Goal: Navigation & Orientation: Find specific page/section

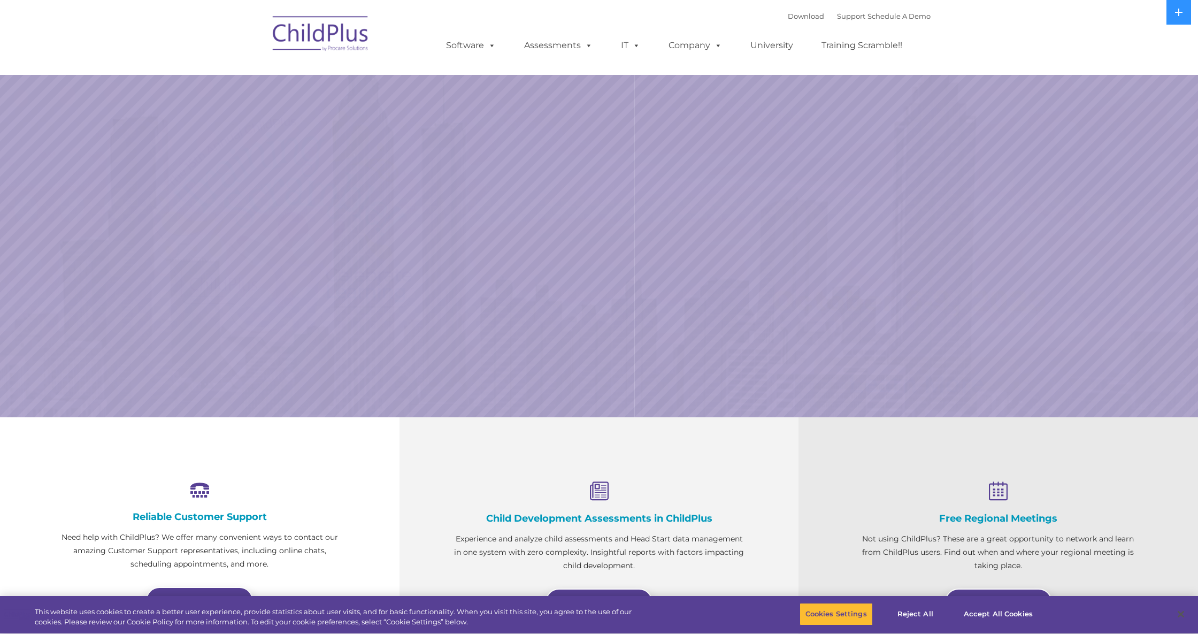
select select "MEDIUM"
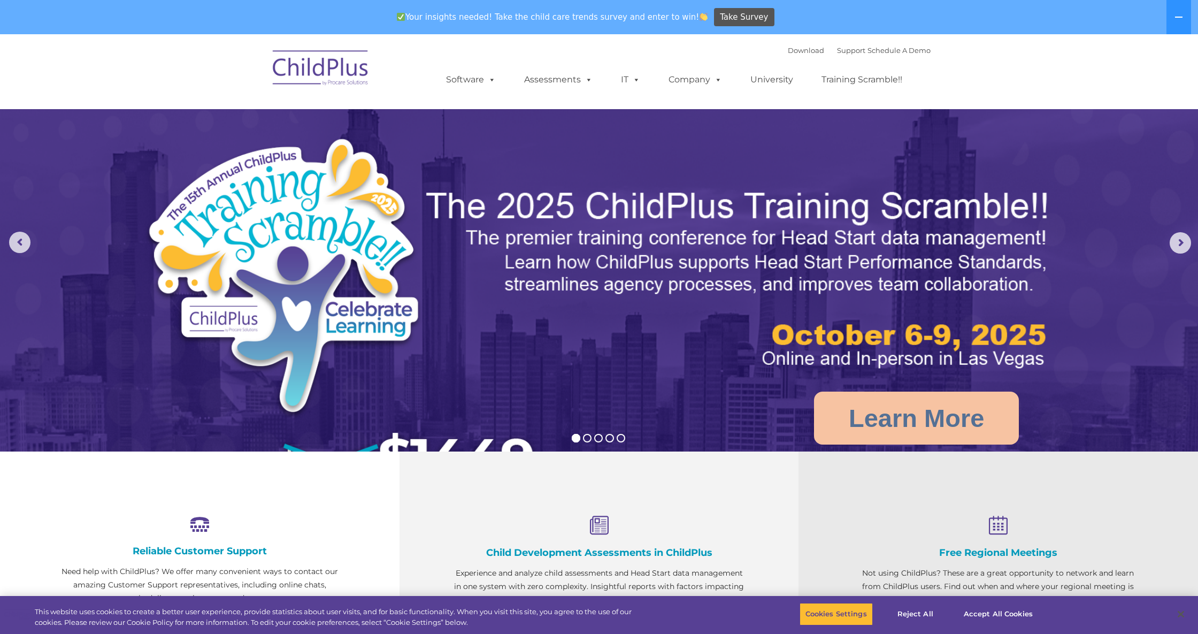
click at [337, 78] on img at bounding box center [320, 69] width 107 height 53
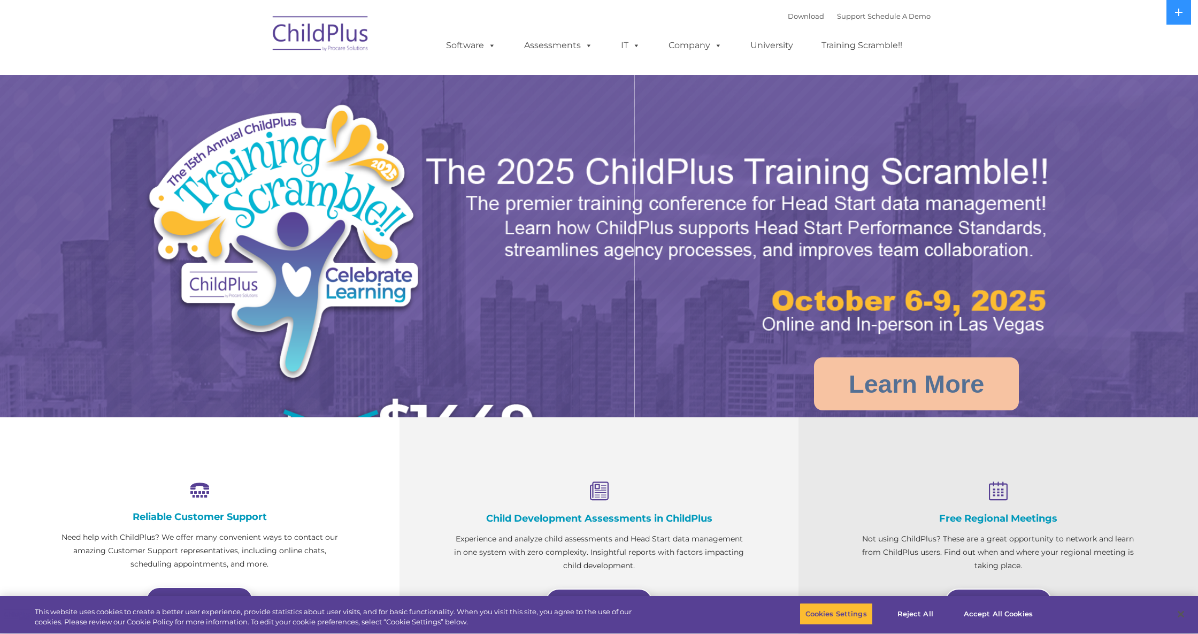
select select "MEDIUM"
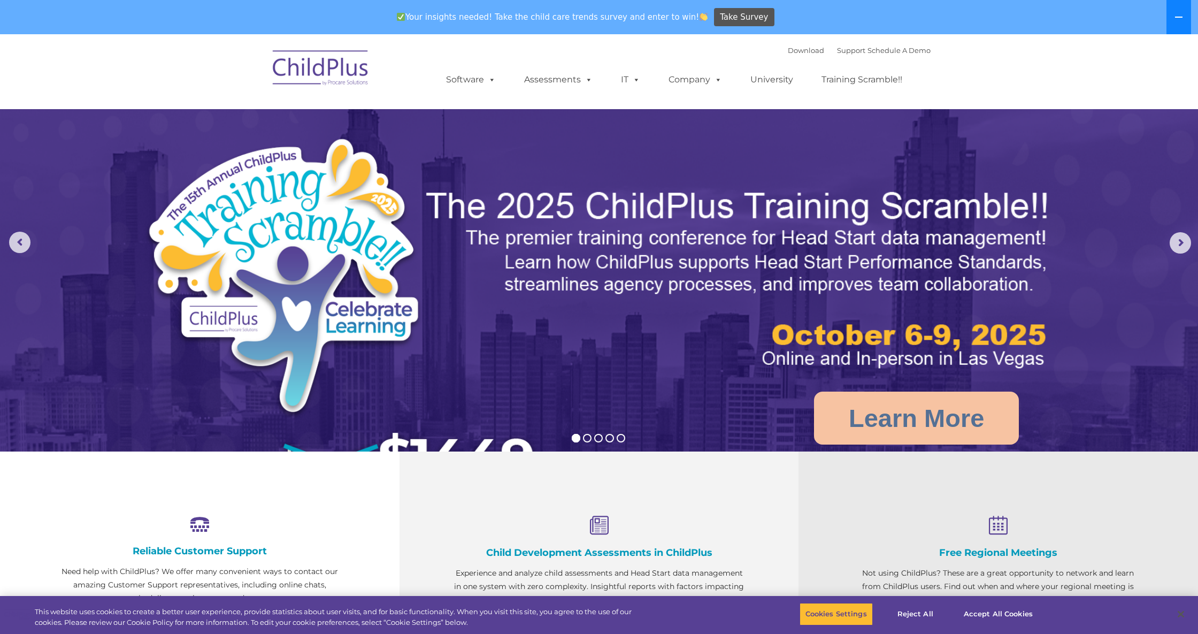
click at [1177, 13] on icon at bounding box center [1178, 17] width 9 height 9
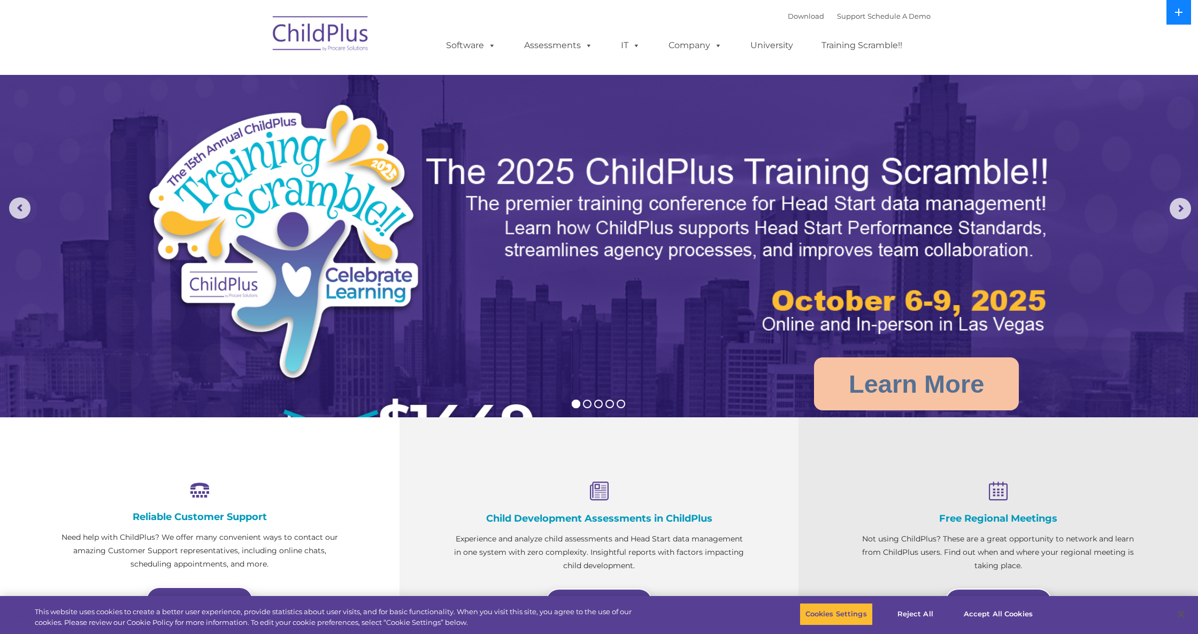
click at [1177, 13] on icon at bounding box center [1178, 12] width 7 height 7
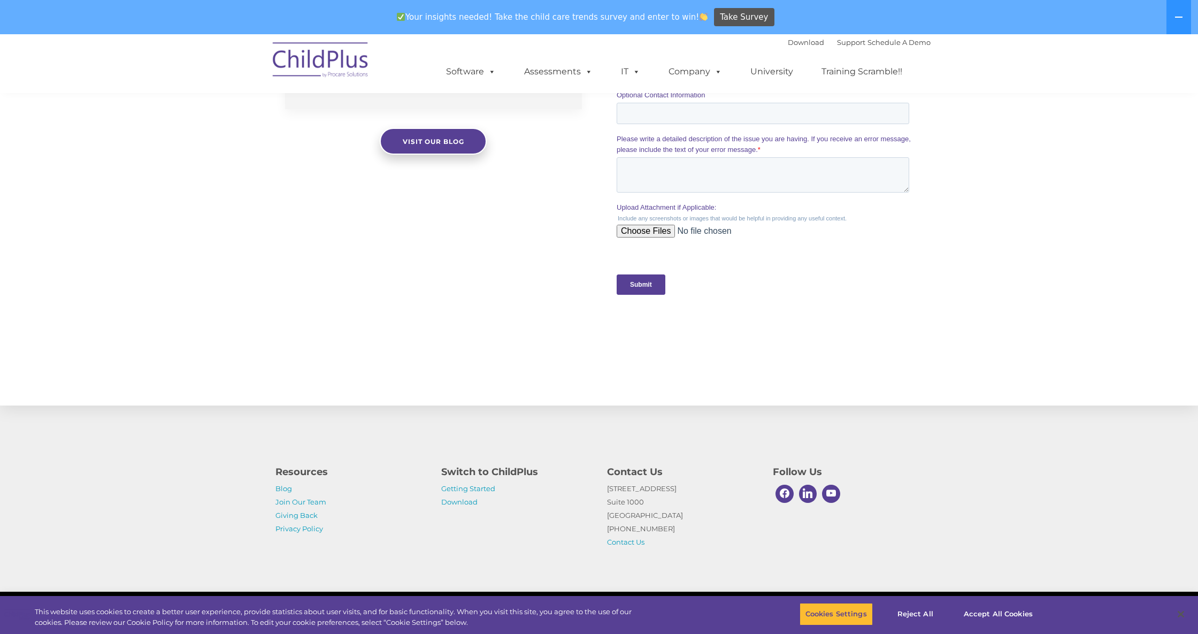
scroll to position [930, 0]
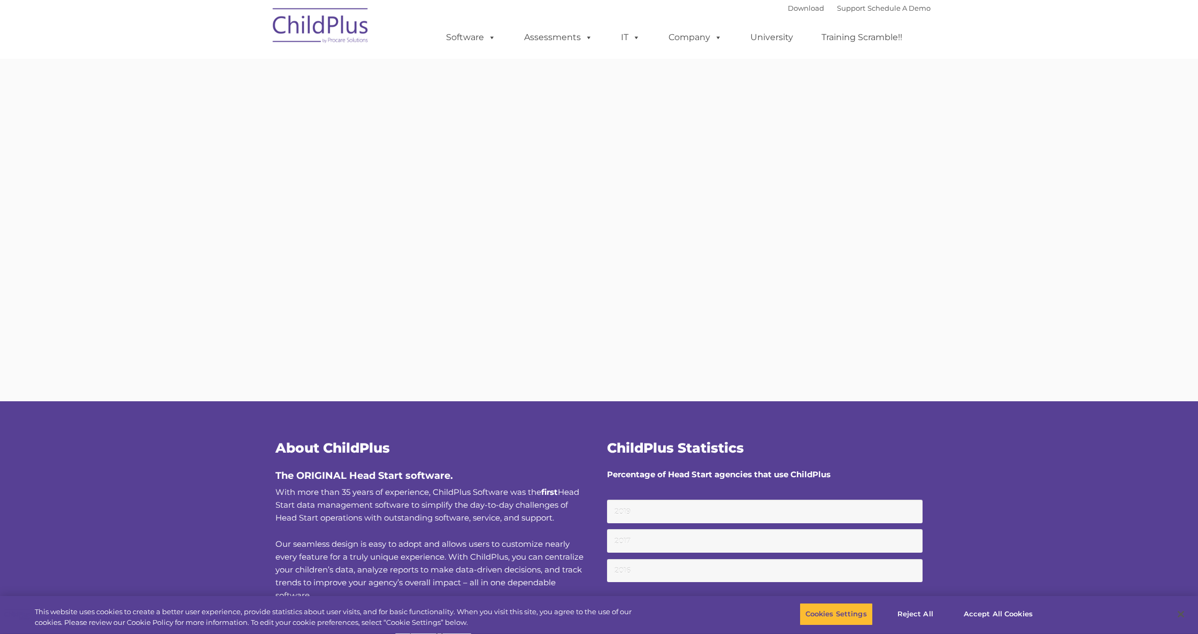
type input ""
